Goal: Task Accomplishment & Management: Complete application form

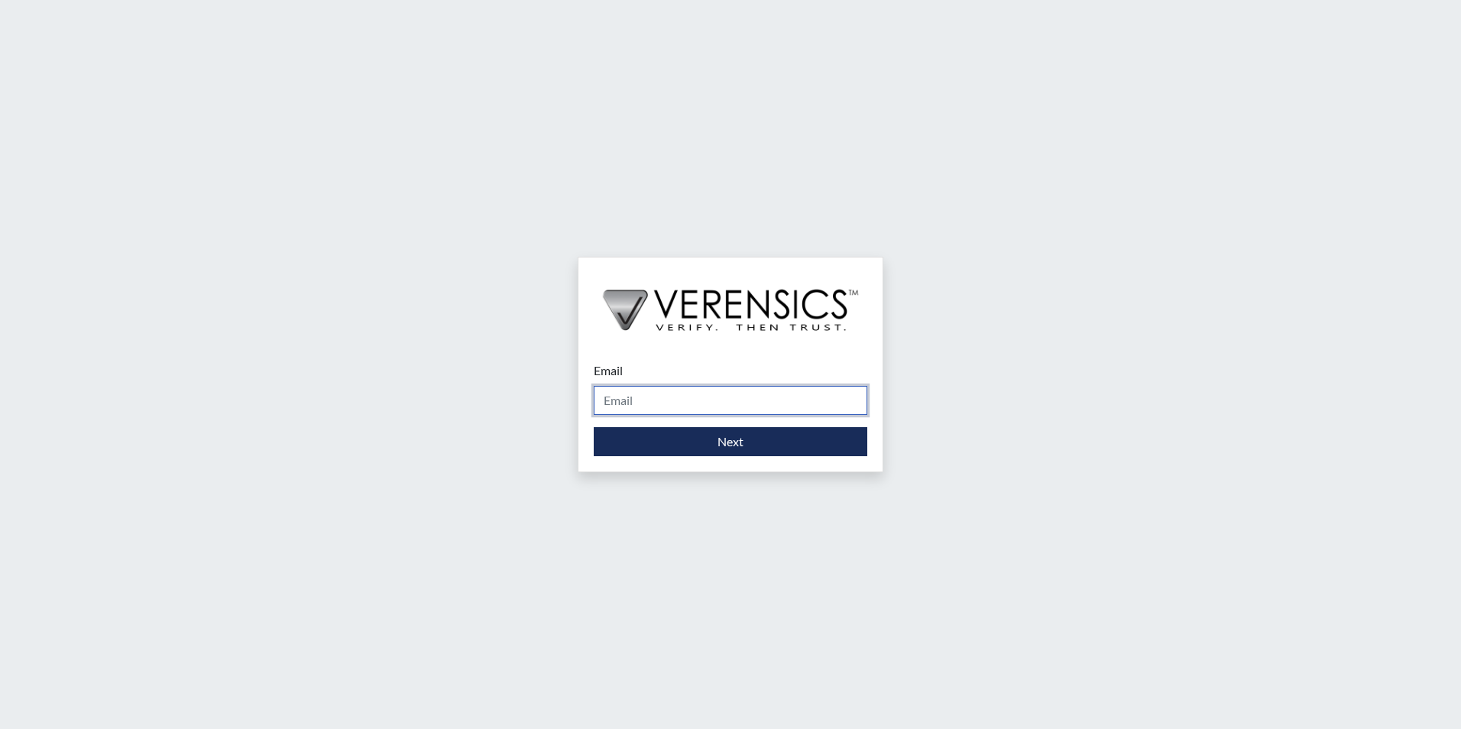
click at [634, 410] on input "Email" at bounding box center [731, 400] width 274 height 29
type input "[PERSON_NAME][EMAIL_ADDRESS][DOMAIN_NAME]"
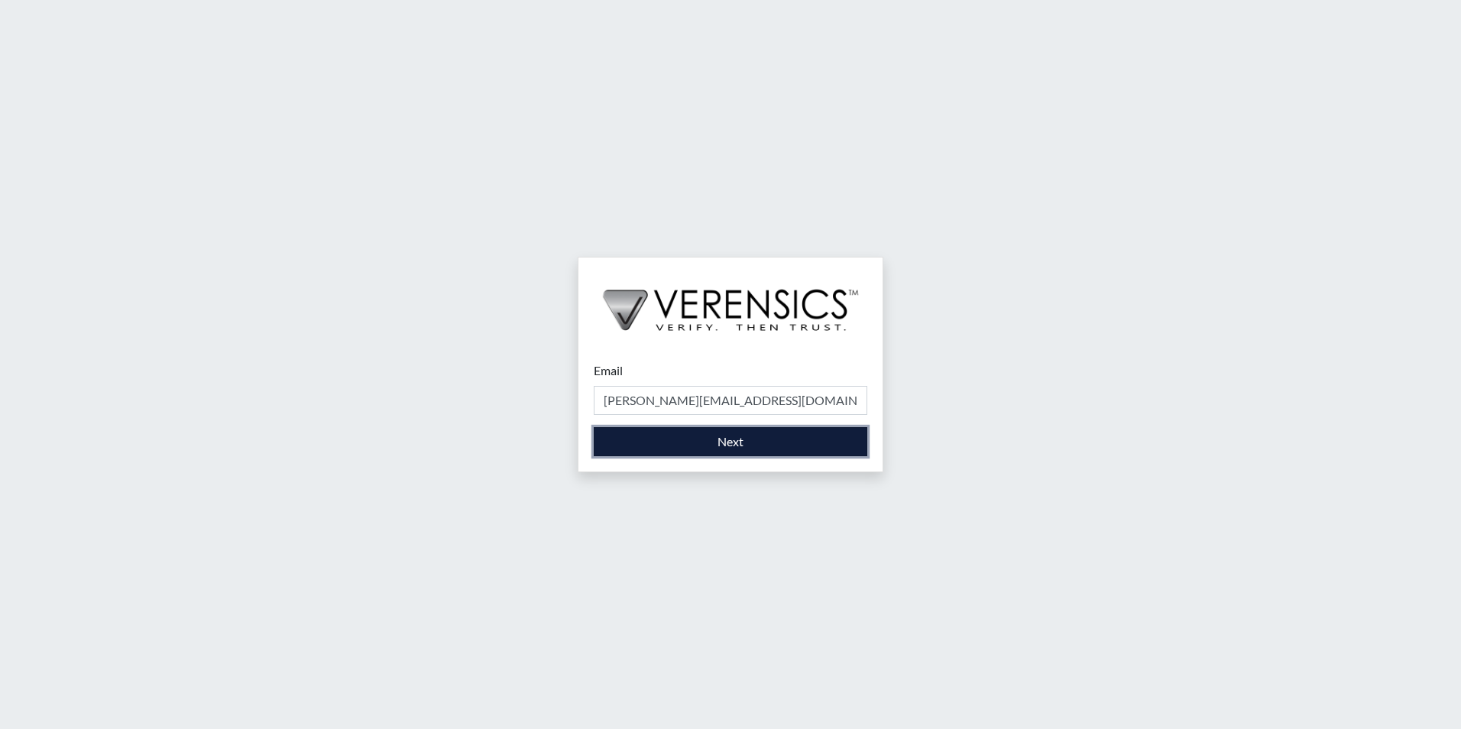
click at [728, 443] on button "Next" at bounding box center [731, 441] width 274 height 29
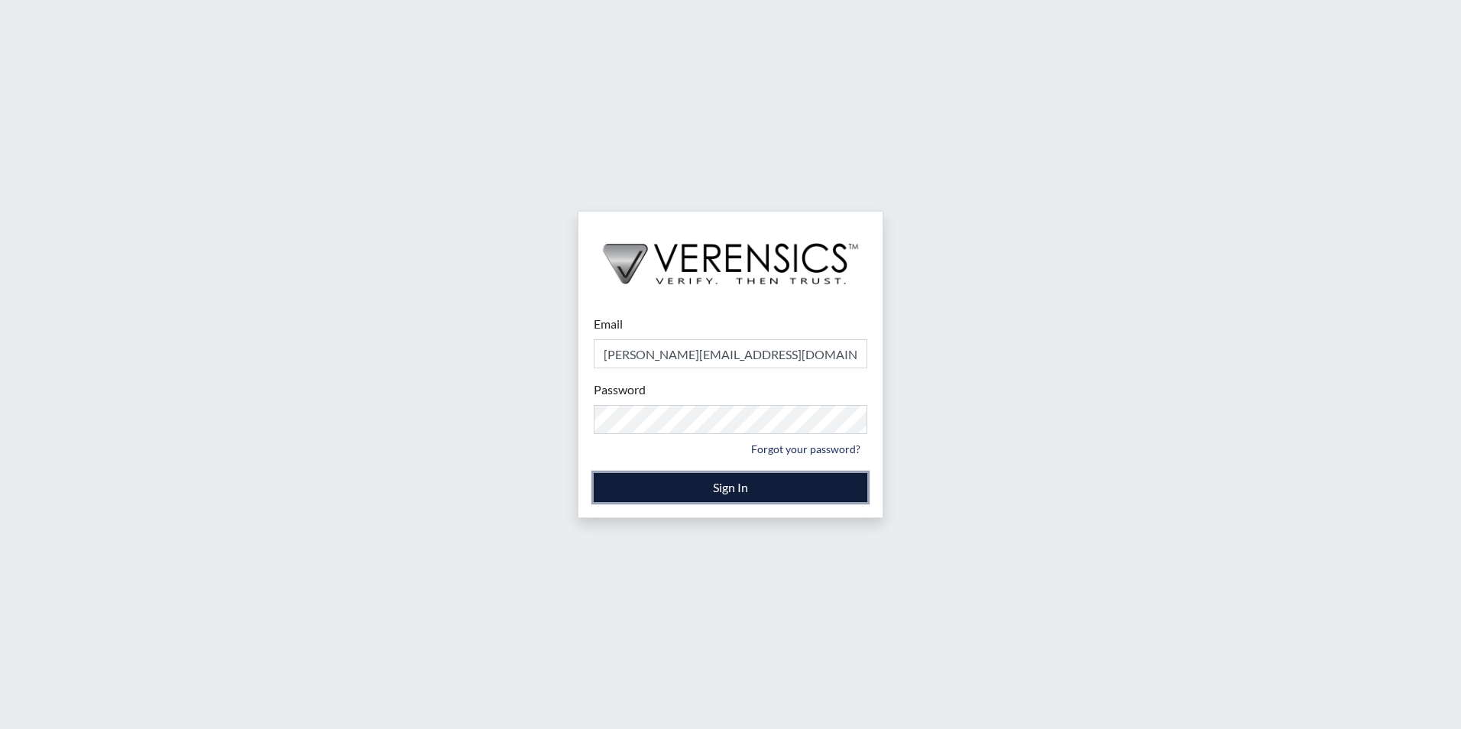
click at [757, 494] on button "Sign In" at bounding box center [731, 487] width 274 height 29
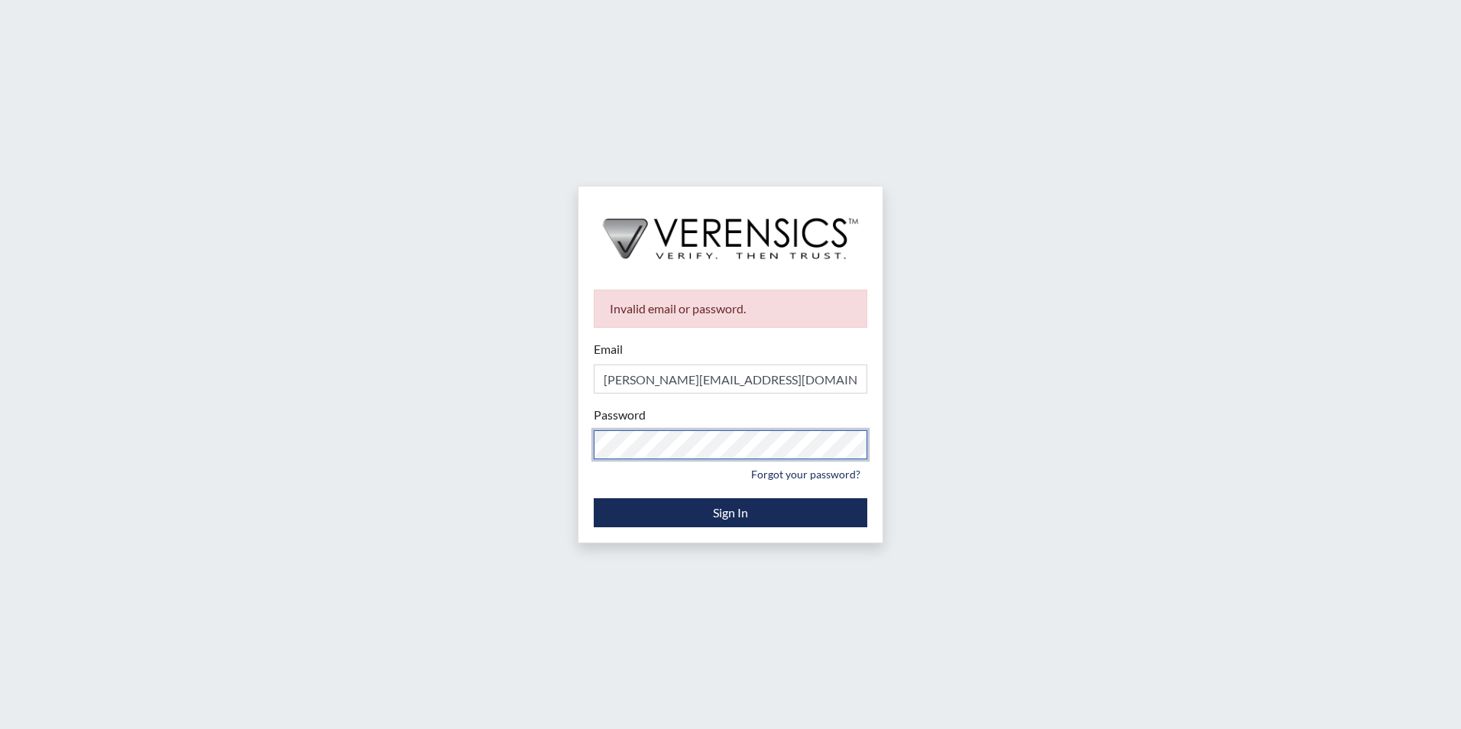
click at [308, 366] on div "Invalid email or password. Email [PERSON_NAME][EMAIL_ADDRESS][DOMAIN_NAME] Plea…" at bounding box center [730, 364] width 1461 height 729
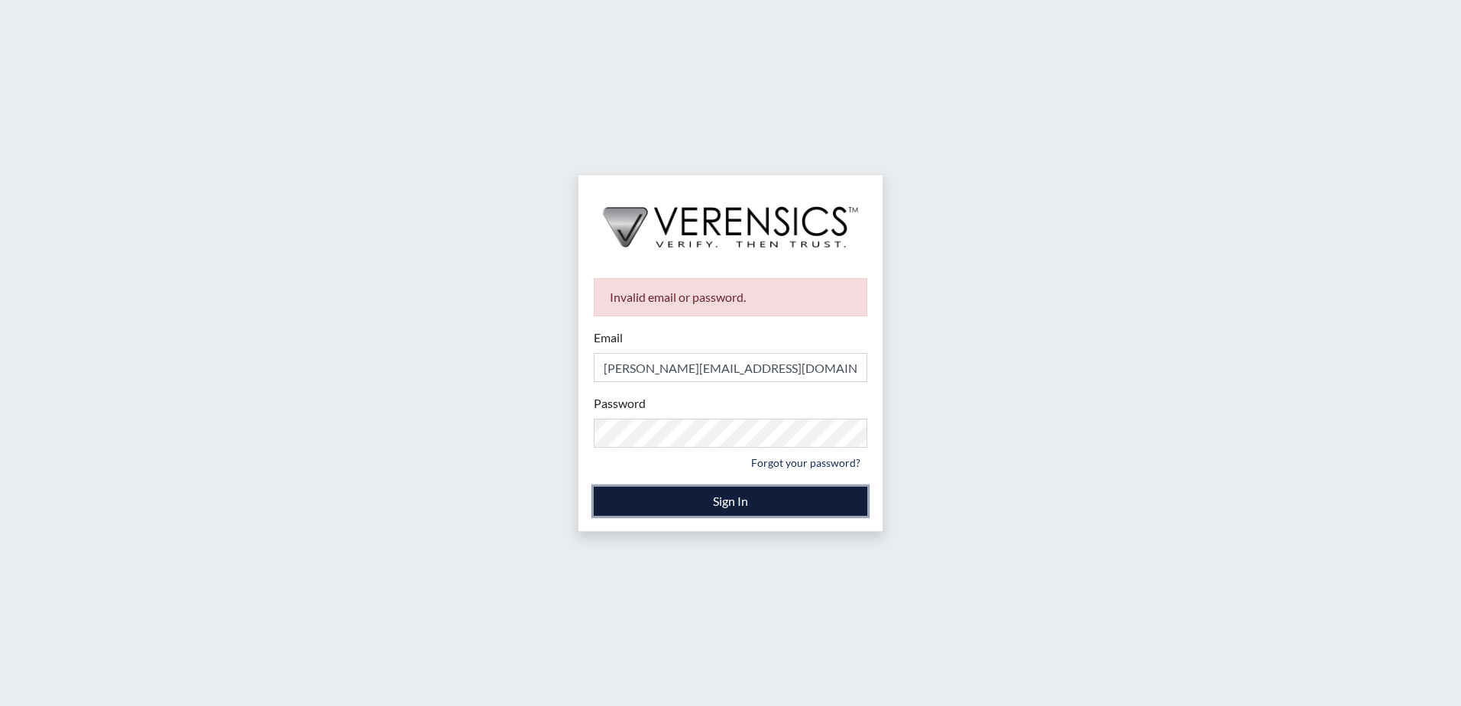
click at [741, 497] on button "Sign In" at bounding box center [731, 501] width 274 height 29
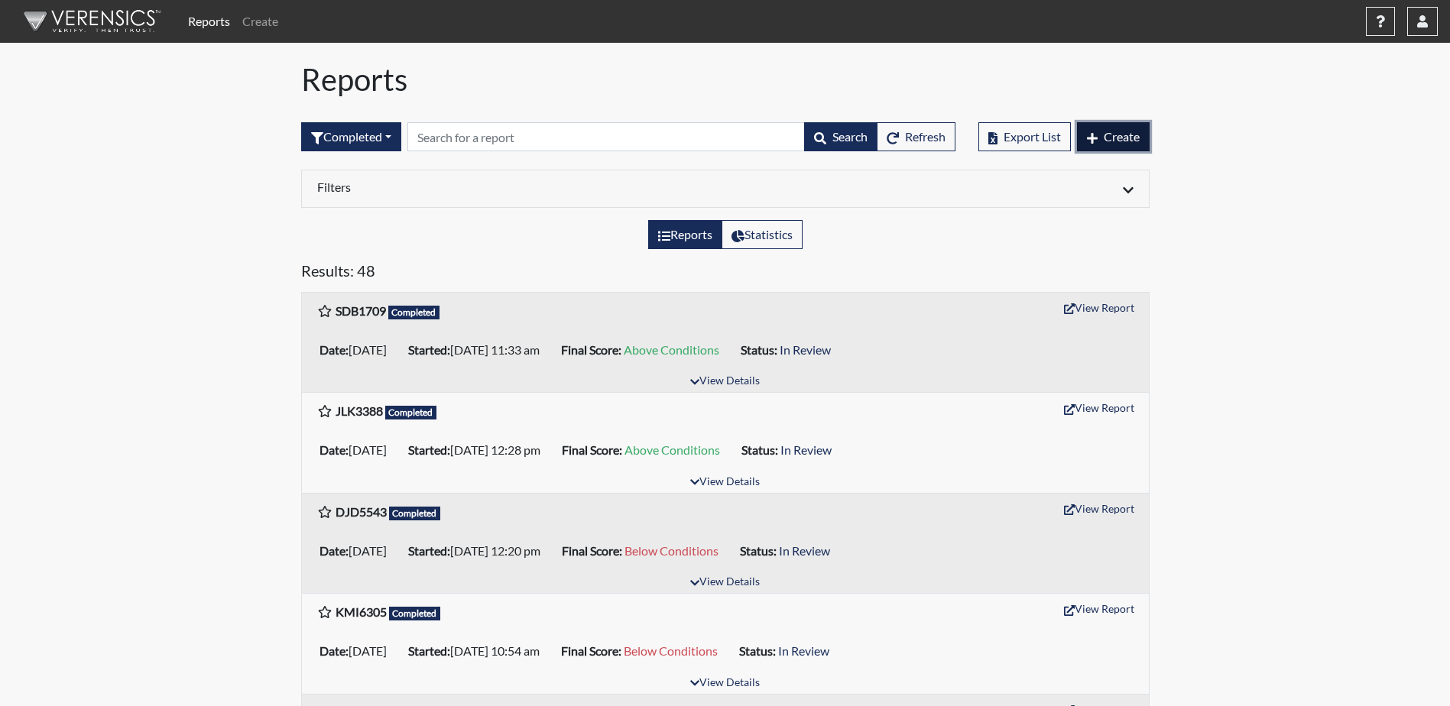
click at [1099, 138] on button "Create" at bounding box center [1113, 136] width 73 height 29
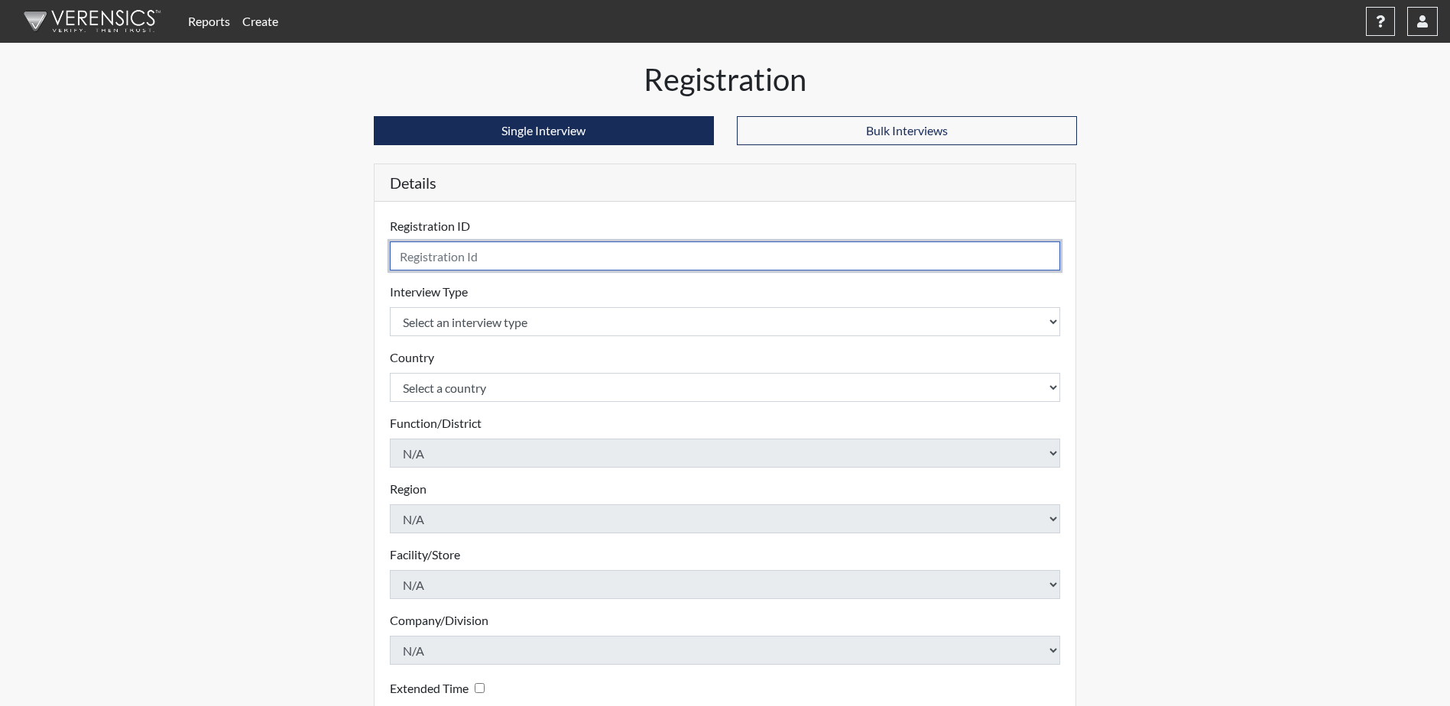
click at [434, 255] on input "text" at bounding box center [725, 256] width 671 height 29
type input "m"
type input "MSR5954"
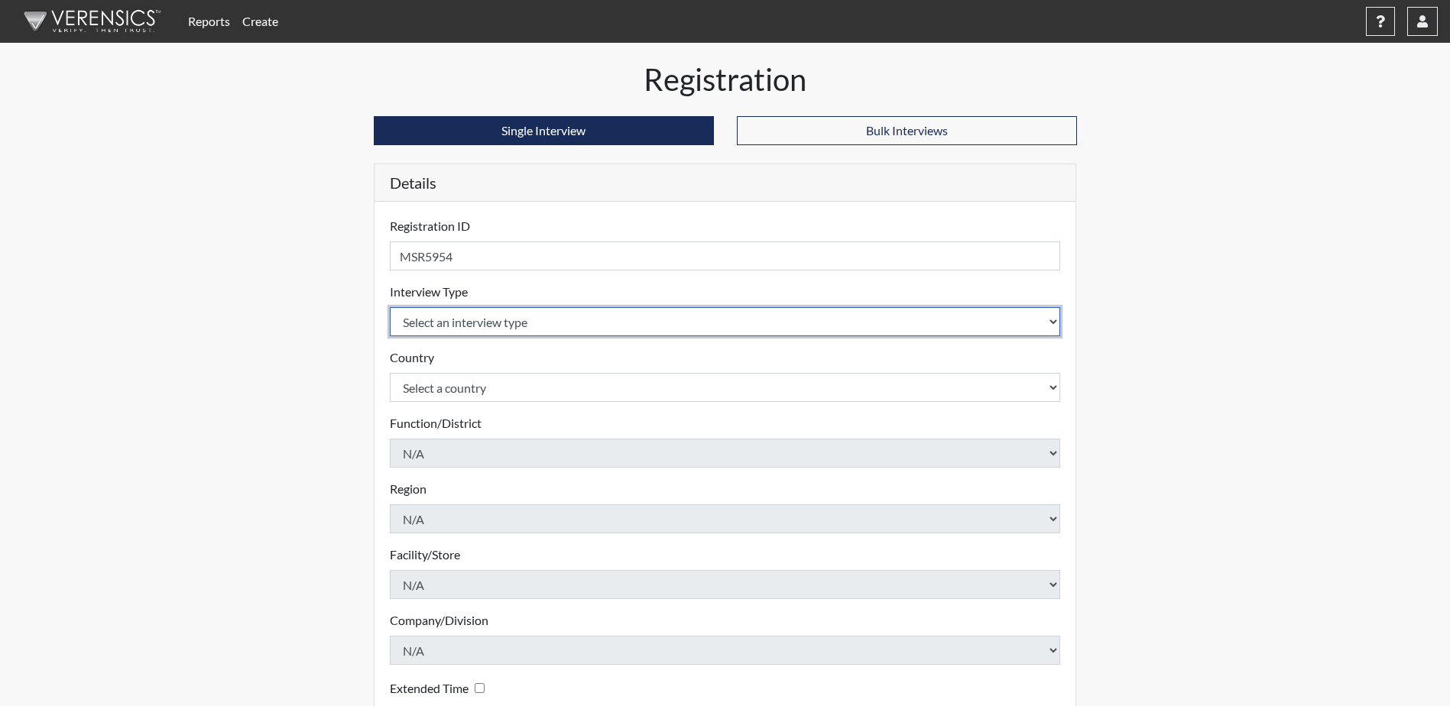
click at [1056, 319] on select "Select an interview type Corrections Pre-Employment" at bounding box center [725, 321] width 671 height 29
select select "ff733e93-e1bf-11ea-9c9f-0eff0cf7eb8f"
click at [390, 307] on select "Select an interview type Corrections Pre-Employment" at bounding box center [725, 321] width 671 height 29
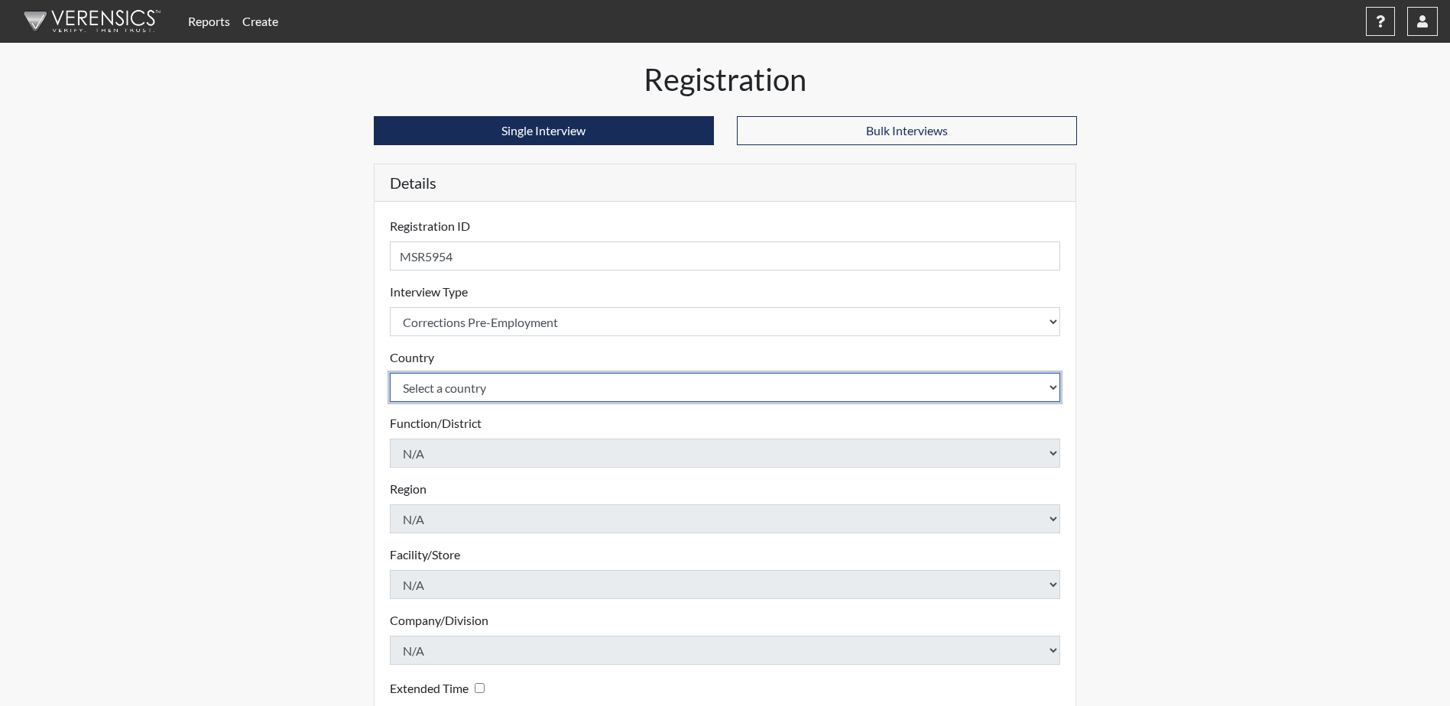
click at [1050, 383] on select "Select a country [GEOGRAPHIC_DATA] [GEOGRAPHIC_DATA]" at bounding box center [725, 387] width 671 height 29
select select "united-states-of-[GEOGRAPHIC_DATA]"
click at [390, 373] on select "Select a country [GEOGRAPHIC_DATA] [GEOGRAPHIC_DATA]" at bounding box center [725, 387] width 671 height 29
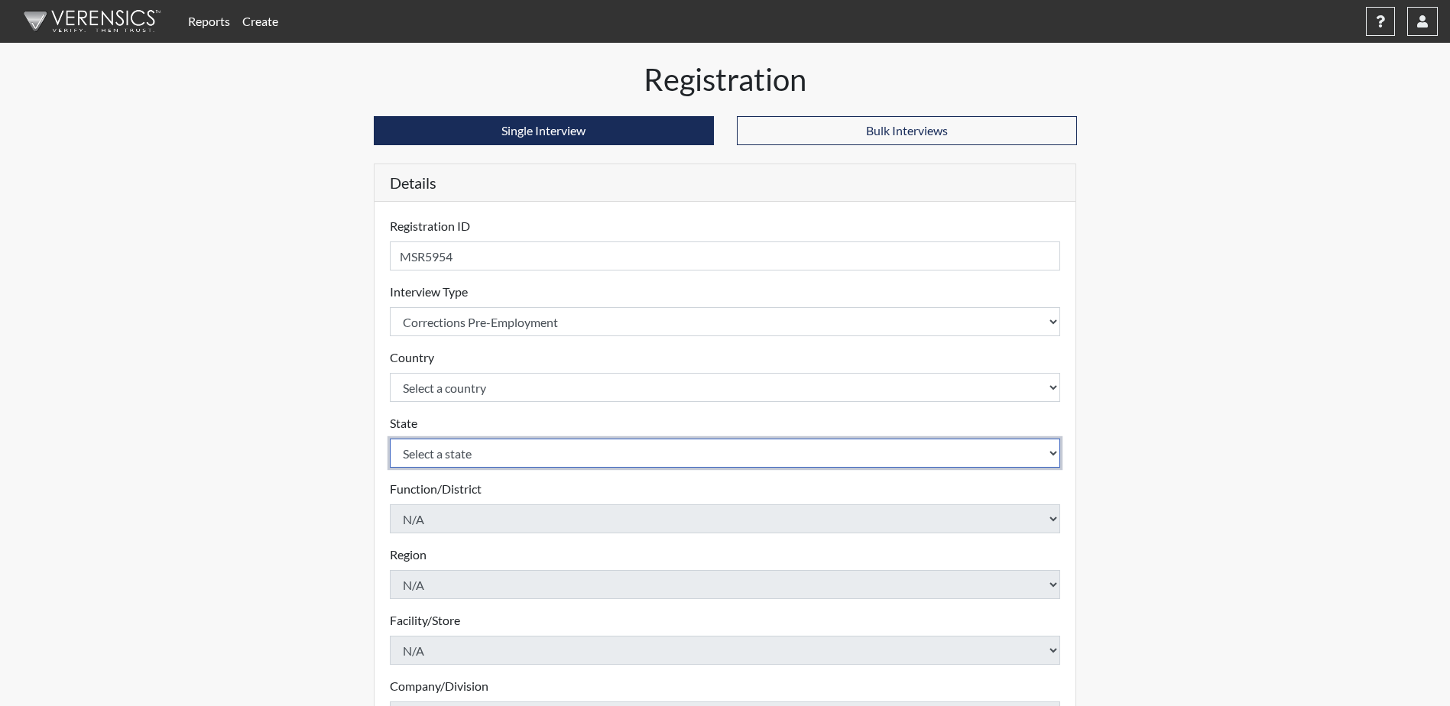
click at [1054, 449] on select "Select a state [US_STATE] [US_STATE] [US_STATE] [US_STATE] [US_STATE] [US_STATE…" at bounding box center [725, 453] width 671 height 29
select select "GA"
click at [390, 439] on select "Select a state [US_STATE] [US_STATE] [US_STATE] [US_STATE] [US_STATE] [US_STATE…" at bounding box center [725, 453] width 671 height 29
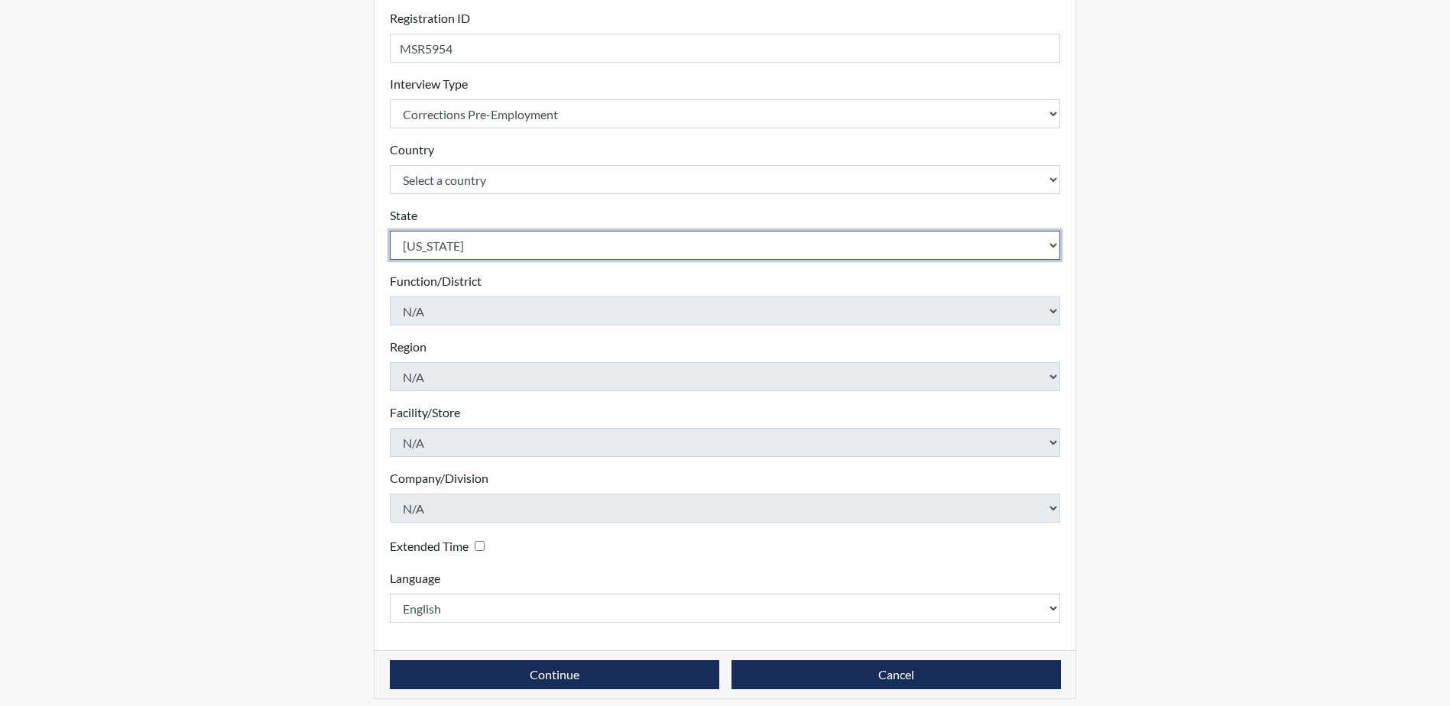
scroll to position [219, 0]
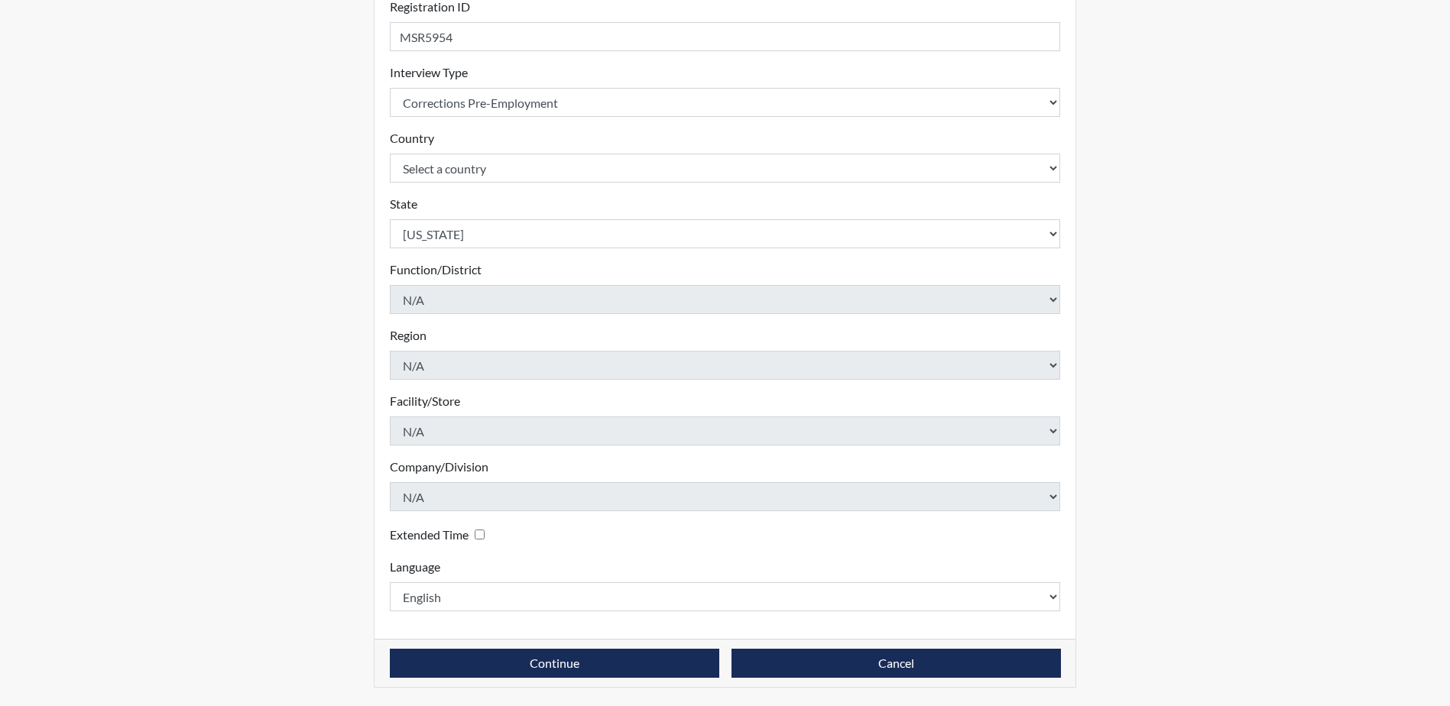
click at [482, 534] on input "Extended Time" at bounding box center [480, 535] width 10 height 10
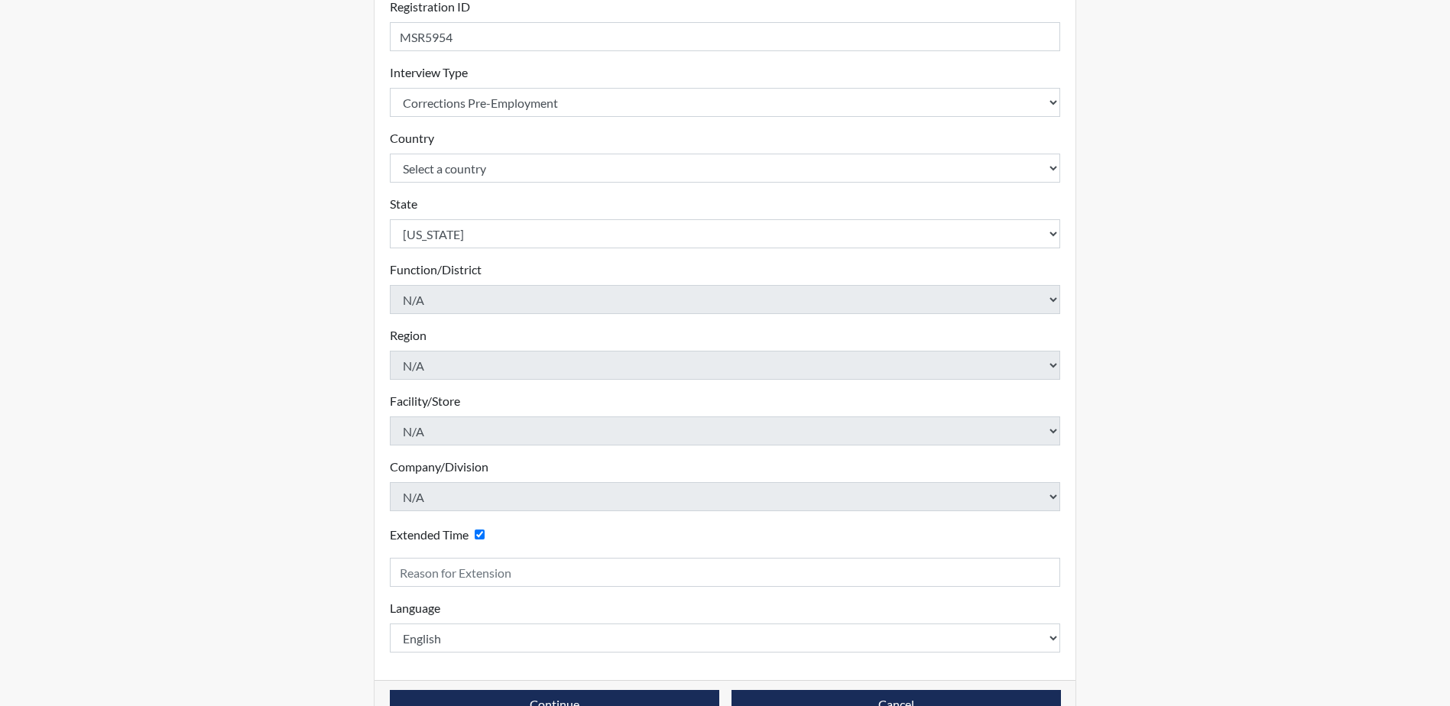
scroll to position [261, 0]
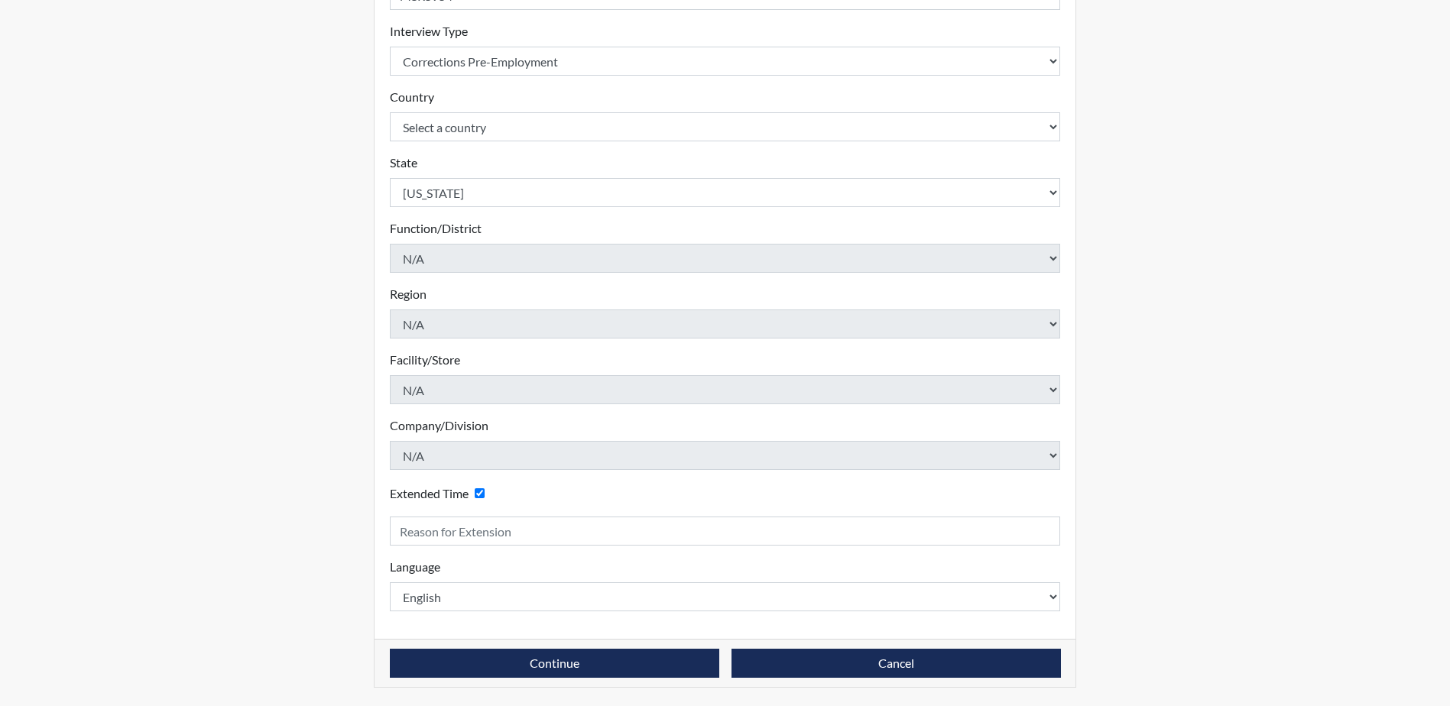
click at [482, 495] on input "Extended Time" at bounding box center [480, 493] width 10 height 10
checkbox input "false"
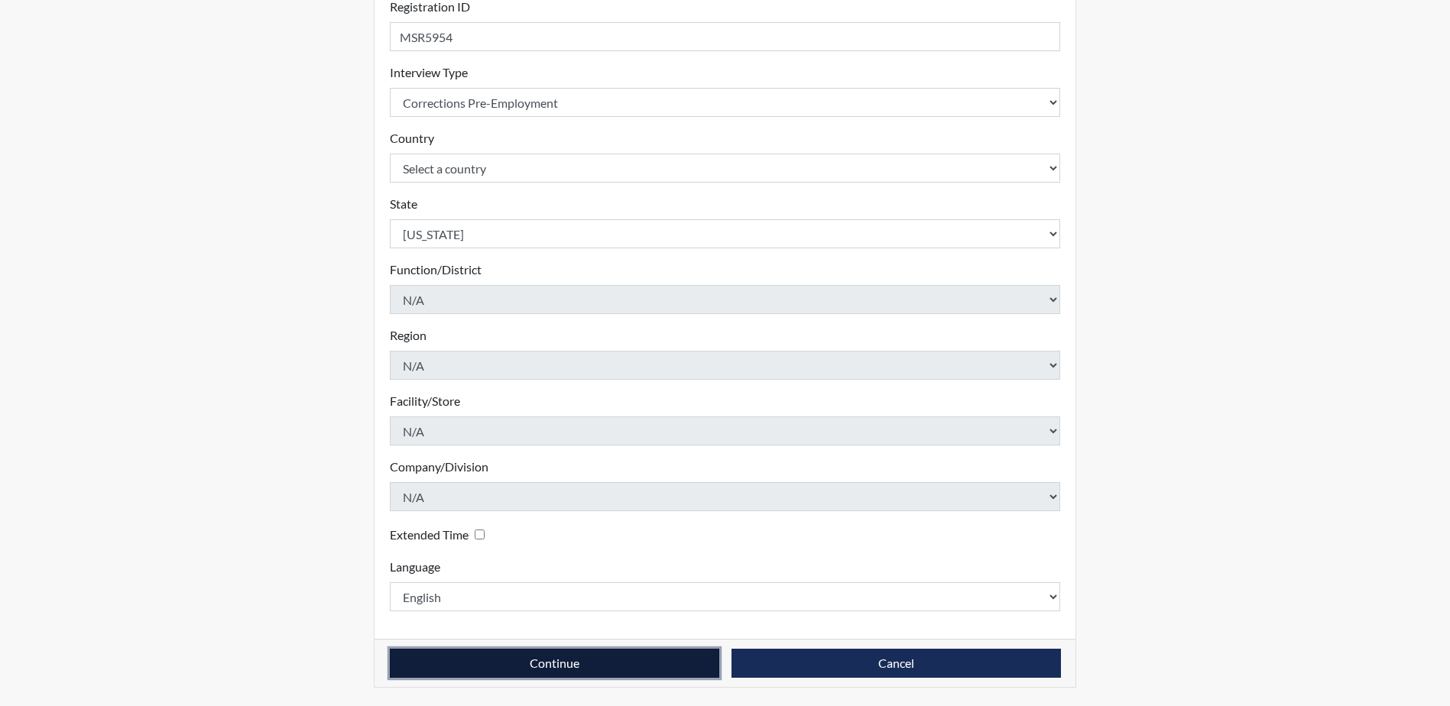
click at [550, 662] on button "Continue" at bounding box center [554, 663] width 329 height 29
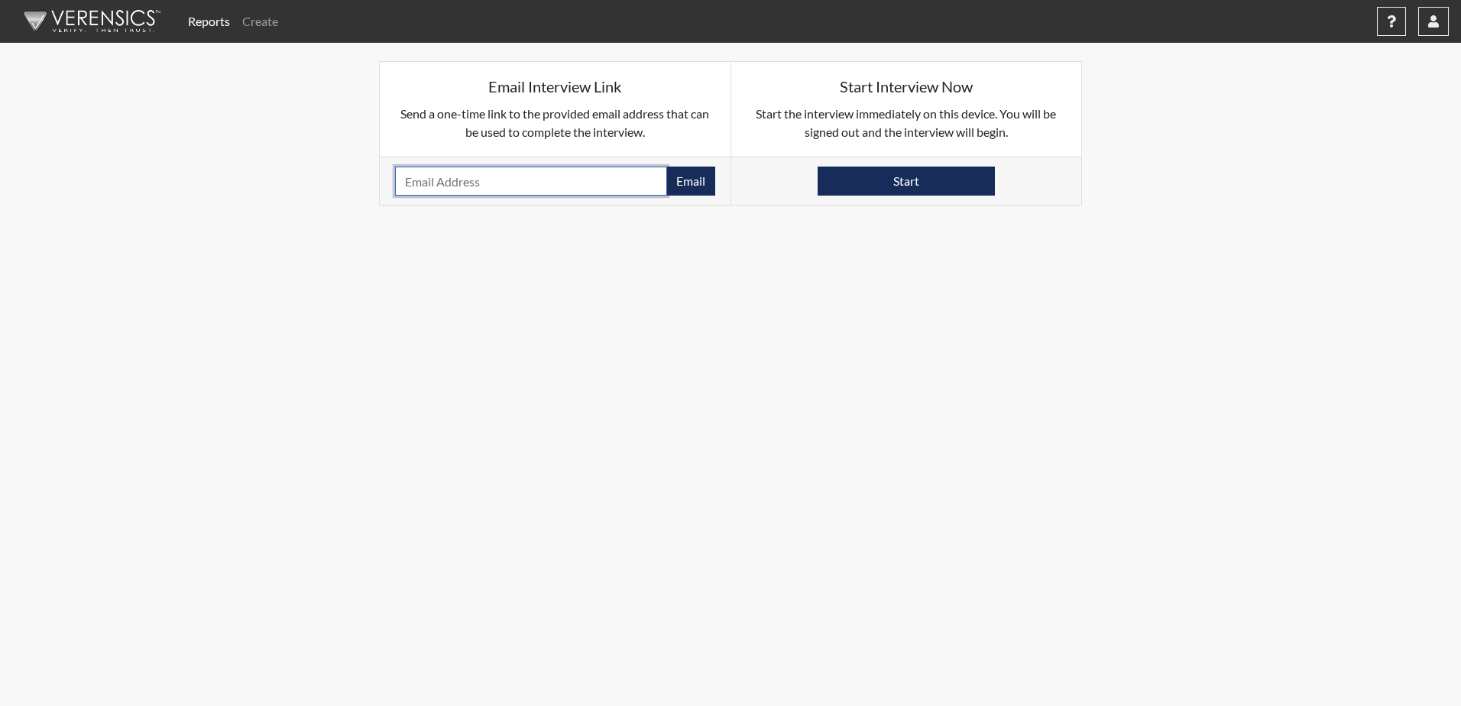
click at [566, 176] on input "email" at bounding box center [531, 181] width 272 height 29
type input "[EMAIL_ADDRESS][DOMAIN_NAME]"
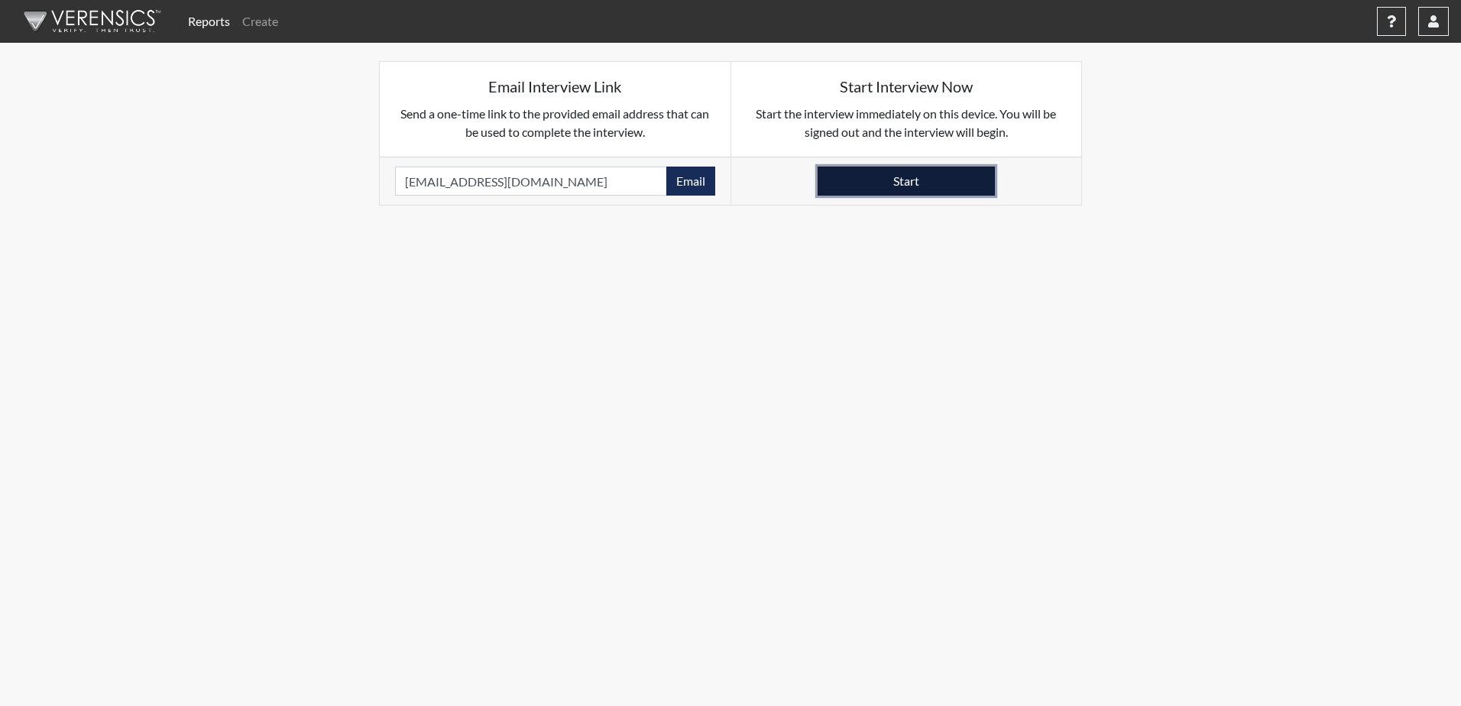
click at [871, 186] on button "Start" at bounding box center [906, 181] width 177 height 29
